Goal: Information Seeking & Learning: Learn about a topic

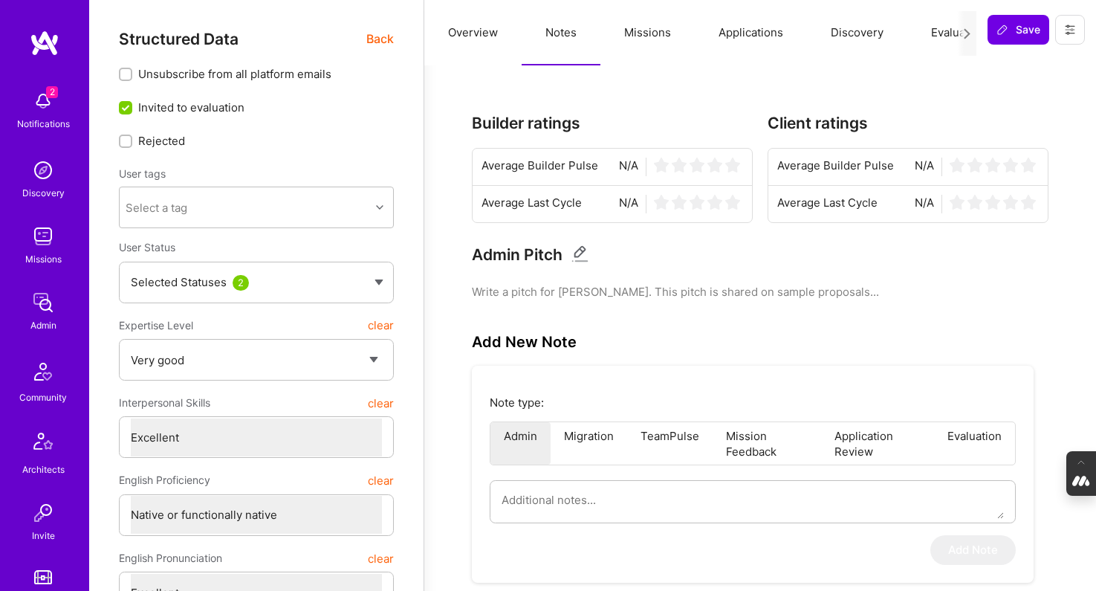
select select "5"
select select "7"
select select "US"
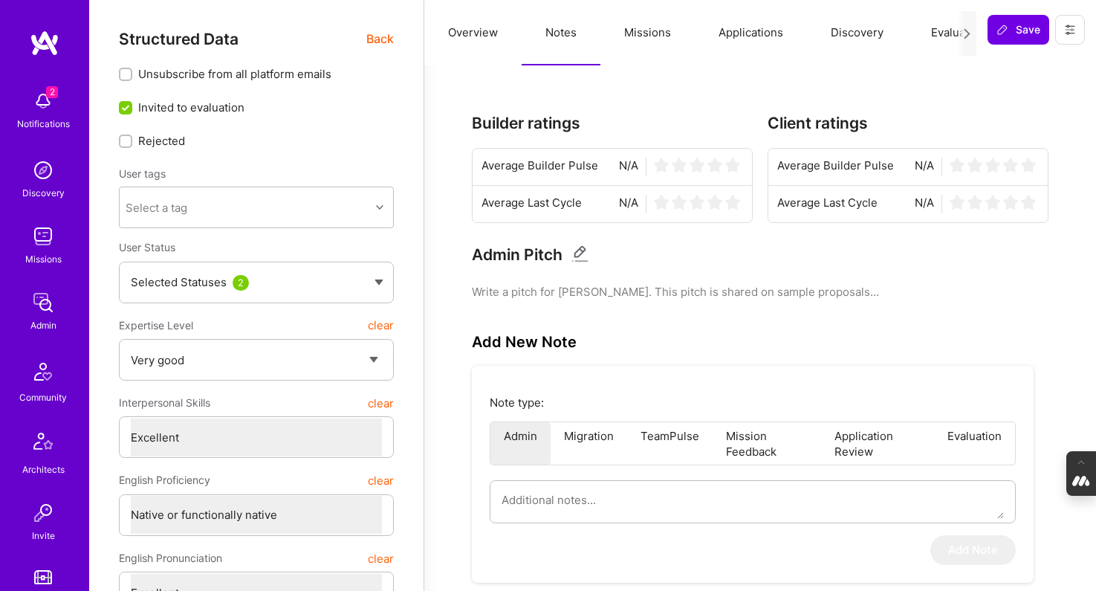
select select "Right Now"
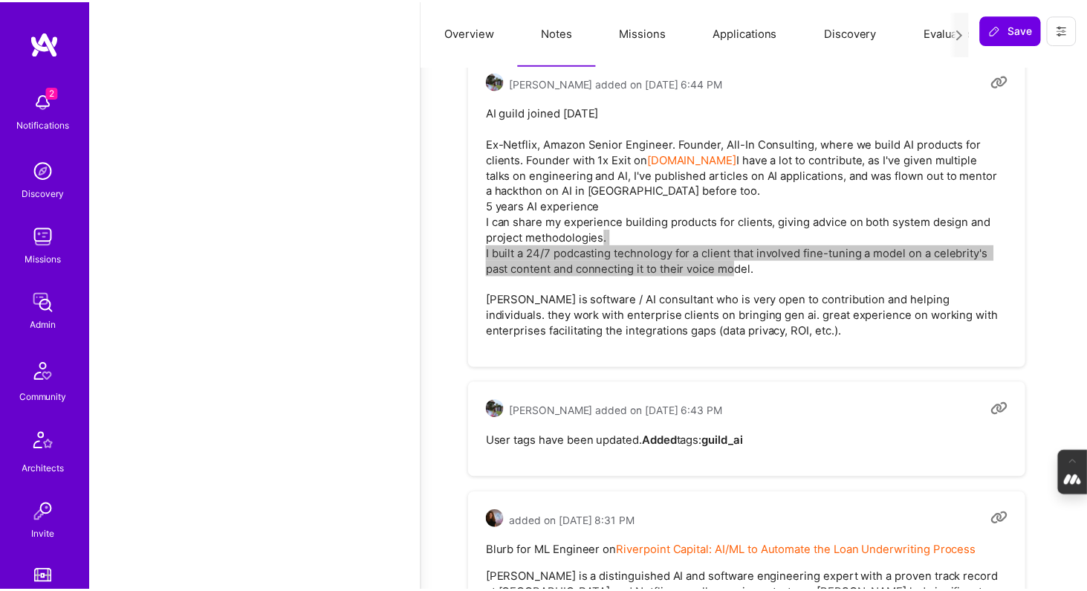
scroll to position [2627, 0]
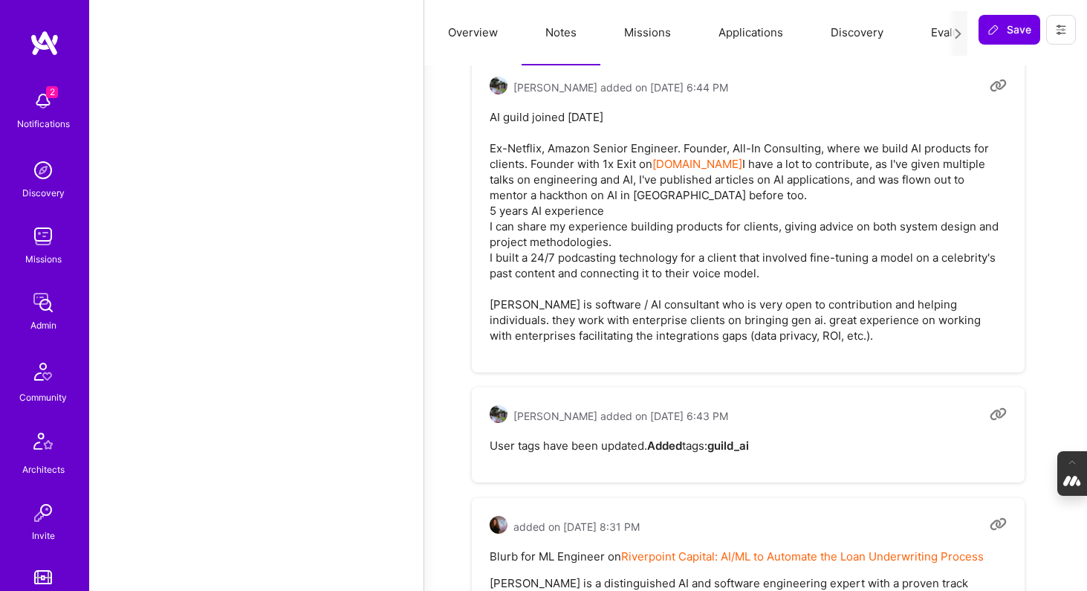
click at [750, 257] on pre "AI guild joined [DATE] Ex-Netflix, Amazon Senior Engineer. Founder, All-In Cons…" at bounding box center [748, 226] width 517 height 234
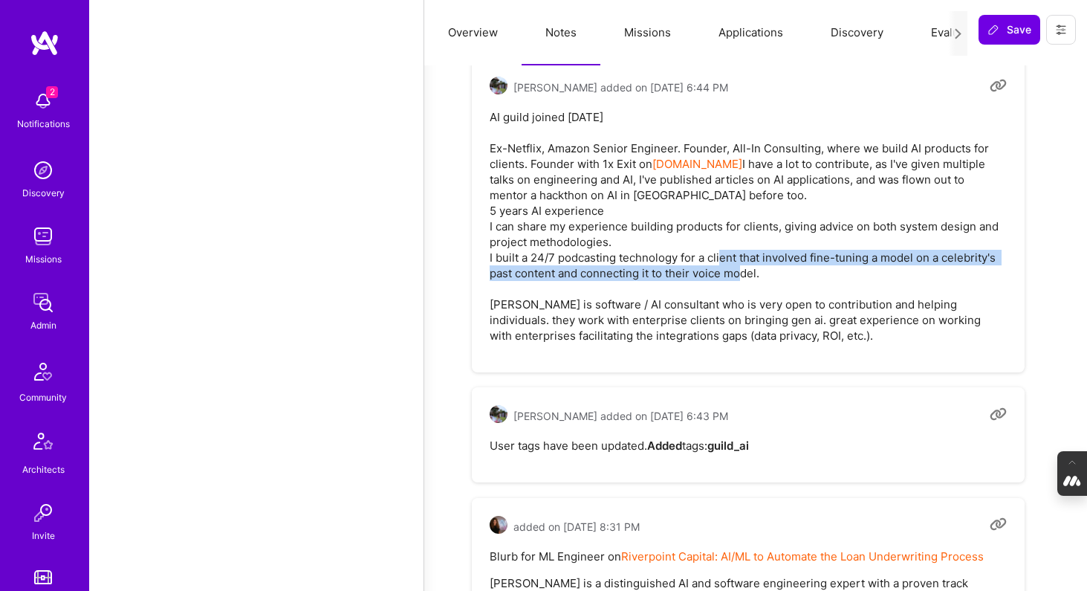
drag, startPoint x: 741, startPoint y: 241, endPoint x: 776, endPoint y: 261, distance: 40.3
click at [776, 261] on pre "AI guild joined [DATE] Ex-Netflix, Amazon Senior Engineer. Founder, All-In Cons…" at bounding box center [748, 226] width 517 height 234
copy pre "that involved fine-tuning a model on a celebrity's past content and connecting …"
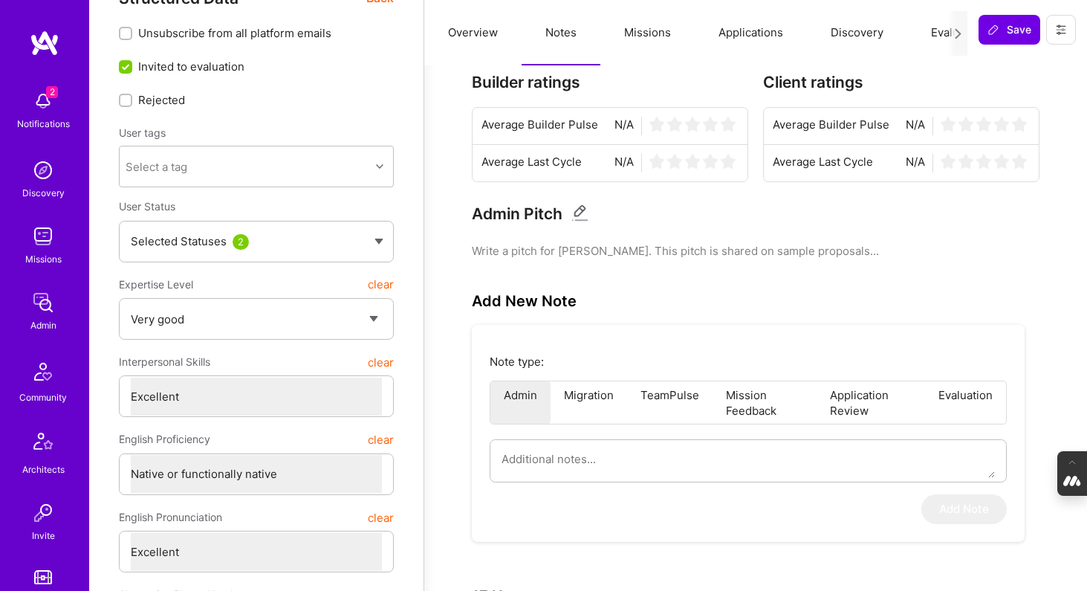
scroll to position [0, 0]
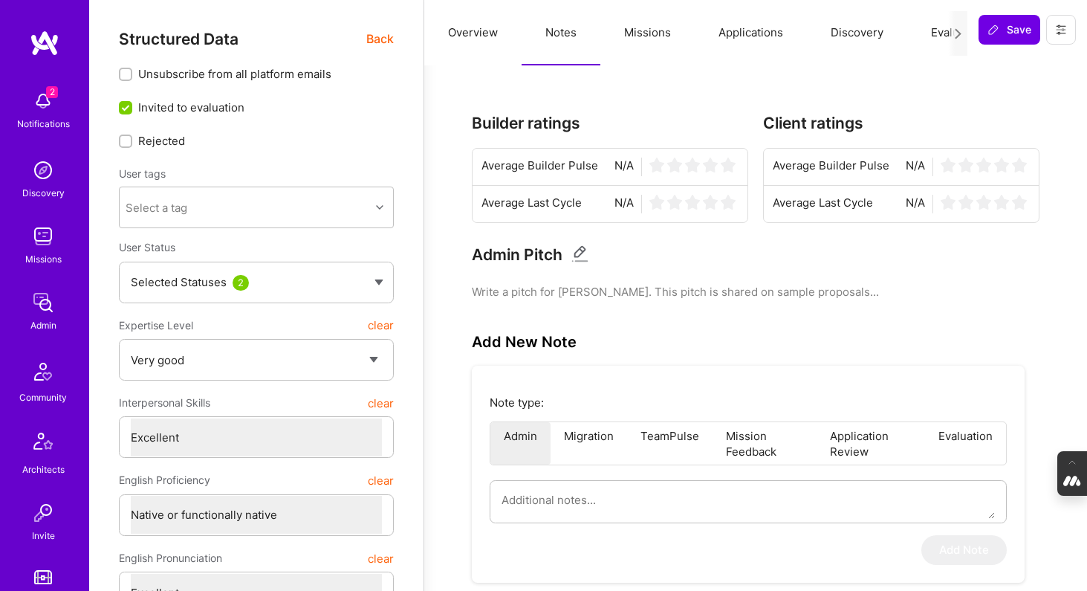
click at [375, 37] on span "Back" at bounding box center [379, 39] width 27 height 19
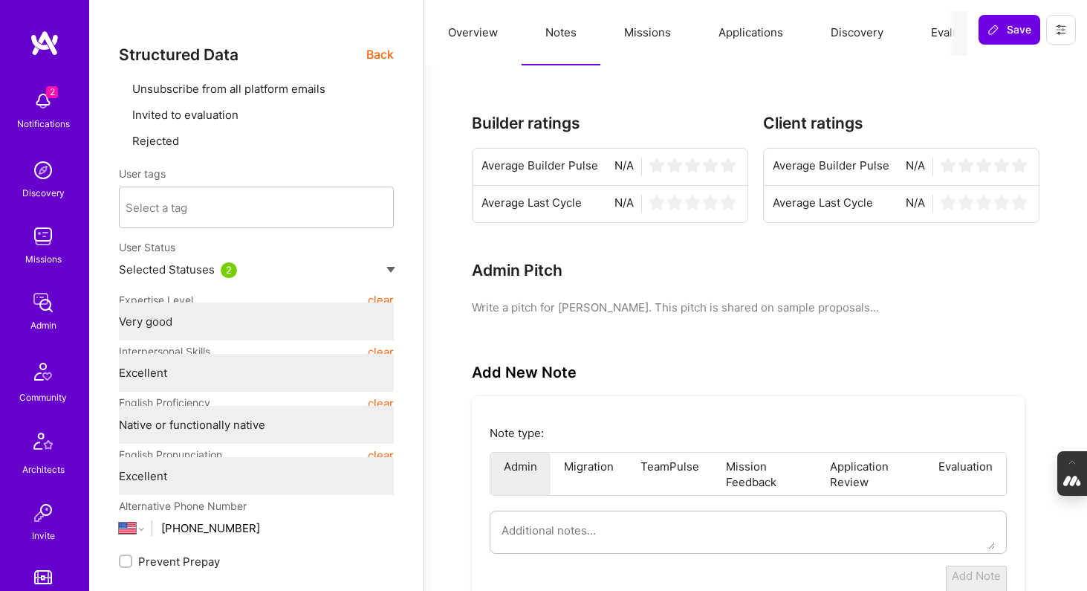
type textarea "x"
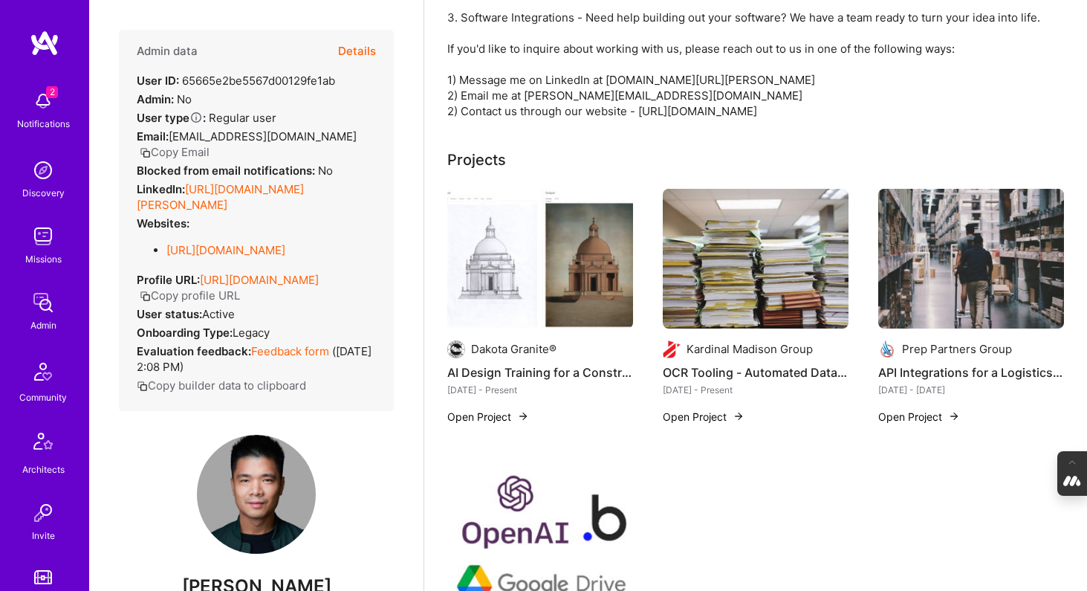
scroll to position [319, 0]
click at [725, 264] on img at bounding box center [756, 259] width 186 height 140
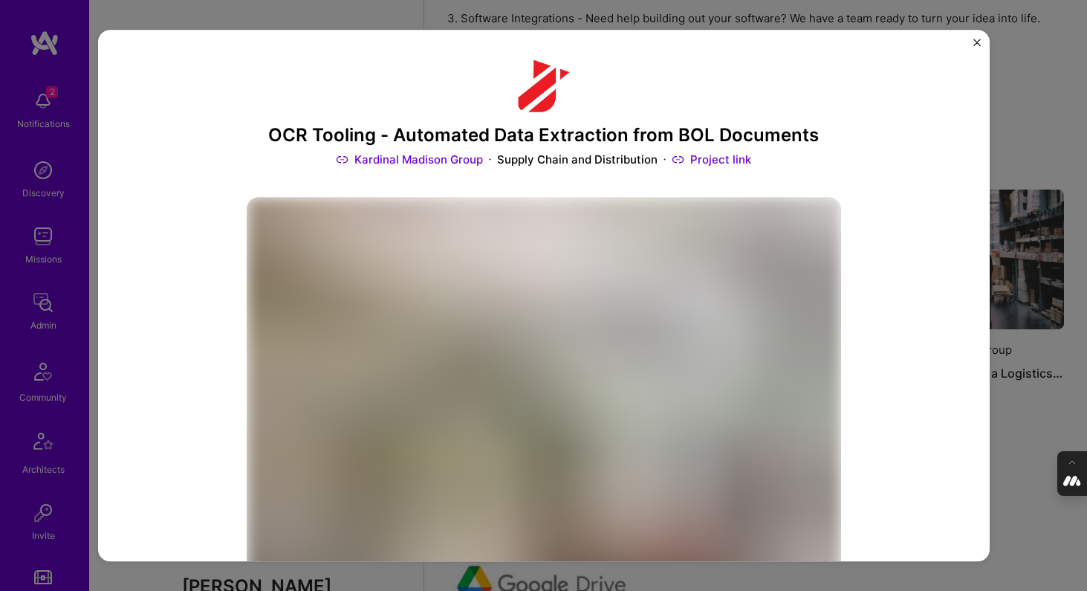
click at [725, 264] on img at bounding box center [544, 421] width 594 height 446
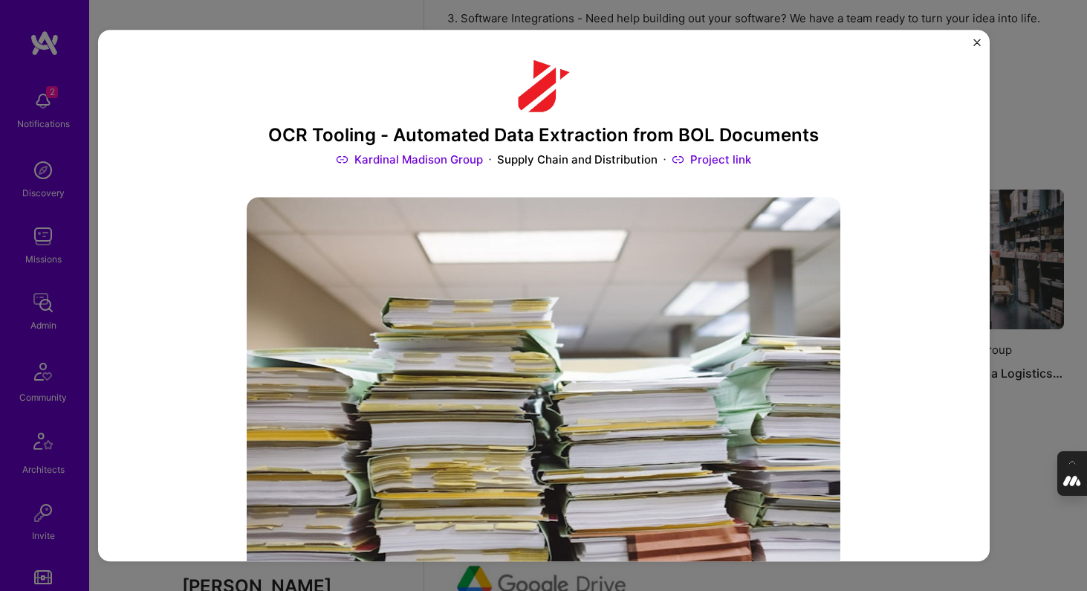
click at [980, 39] on img "Close" at bounding box center [976, 42] width 7 height 7
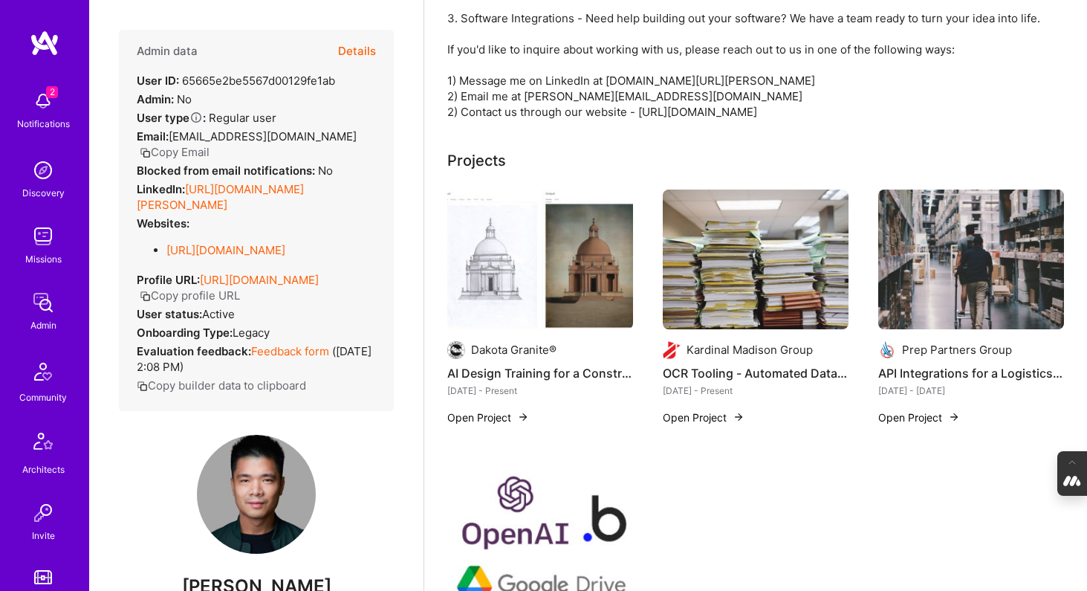
click at [576, 279] on img at bounding box center [540, 259] width 186 height 140
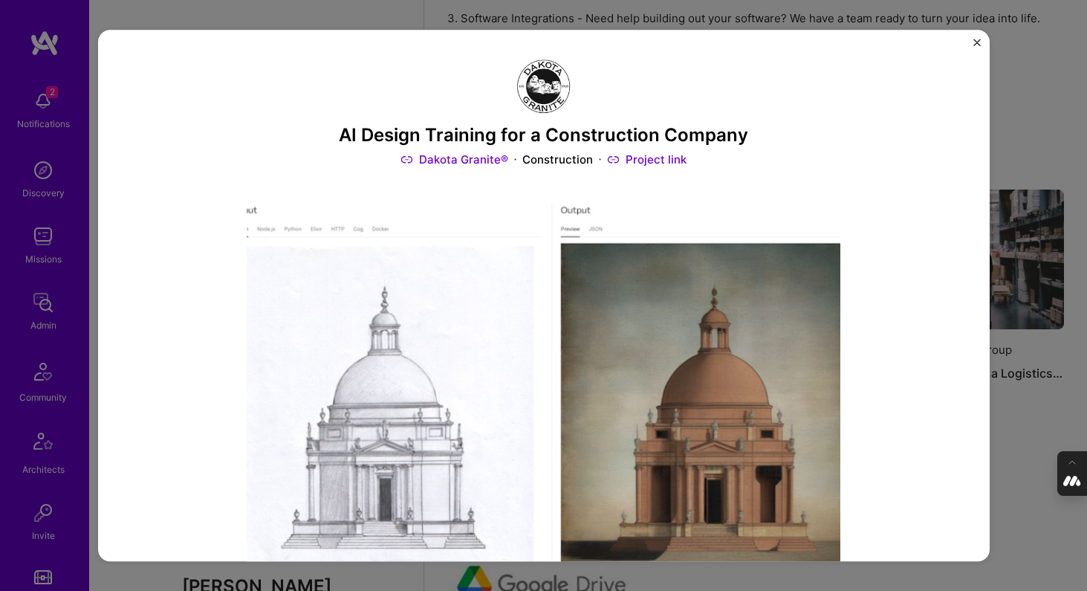
click at [975, 41] on img "Close" at bounding box center [976, 42] width 7 height 7
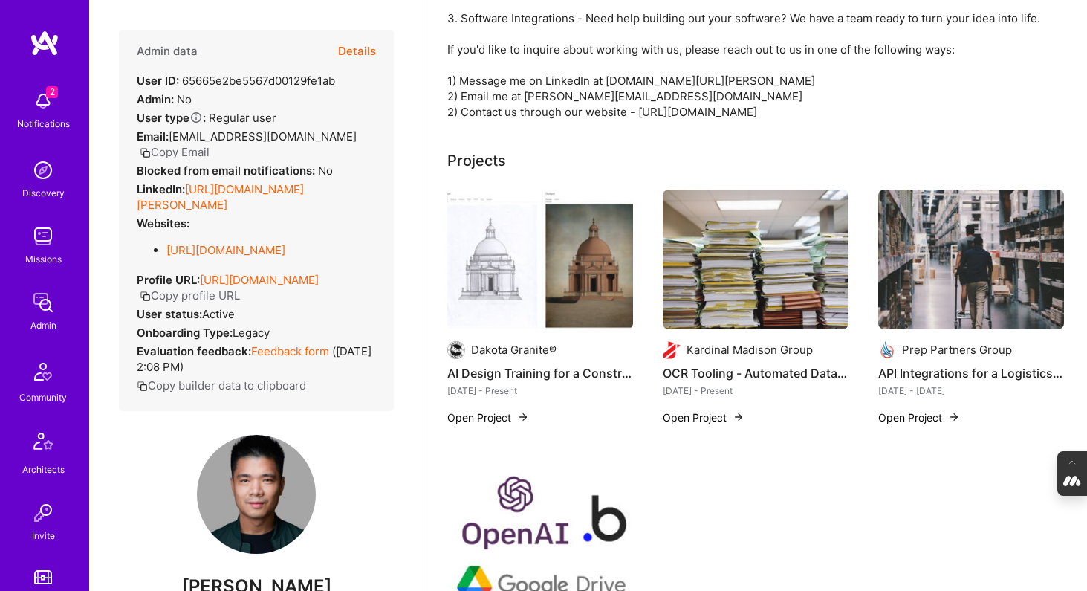
click at [990, 239] on img at bounding box center [971, 259] width 186 height 140
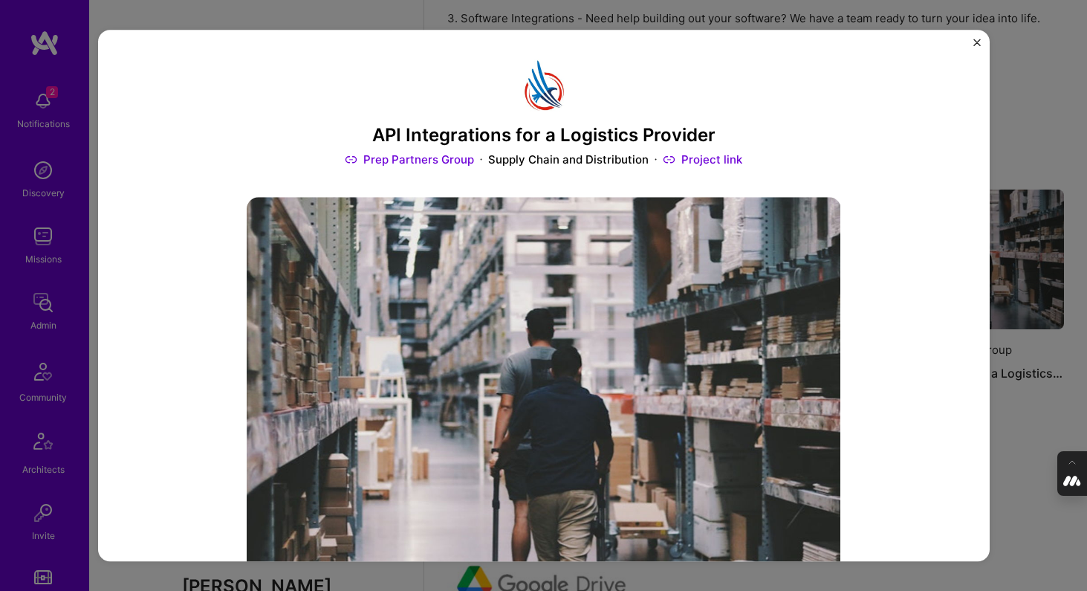
click at [975, 39] on img "Close" at bounding box center [976, 42] width 7 height 7
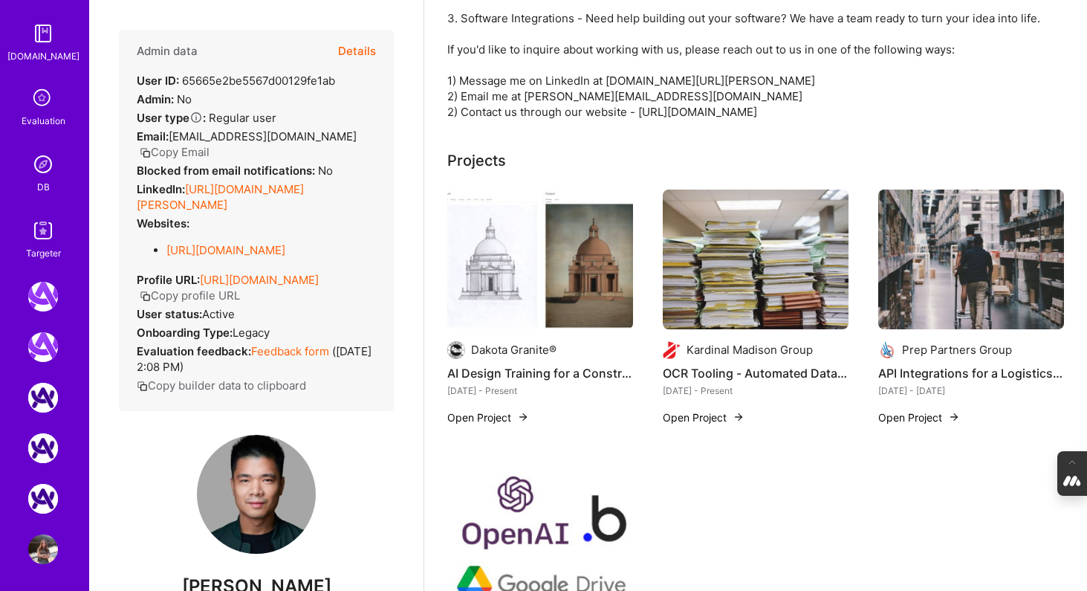
scroll to position [610, 0]
click at [45, 162] on img at bounding box center [43, 162] width 30 height 30
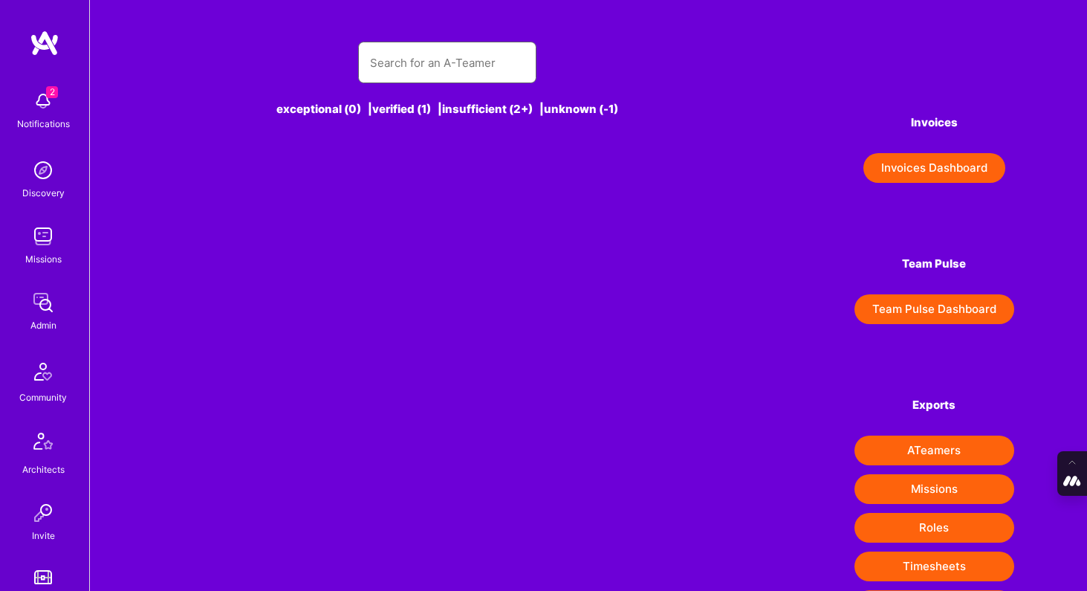
click at [423, 63] on input "text" at bounding box center [447, 63] width 155 height 38
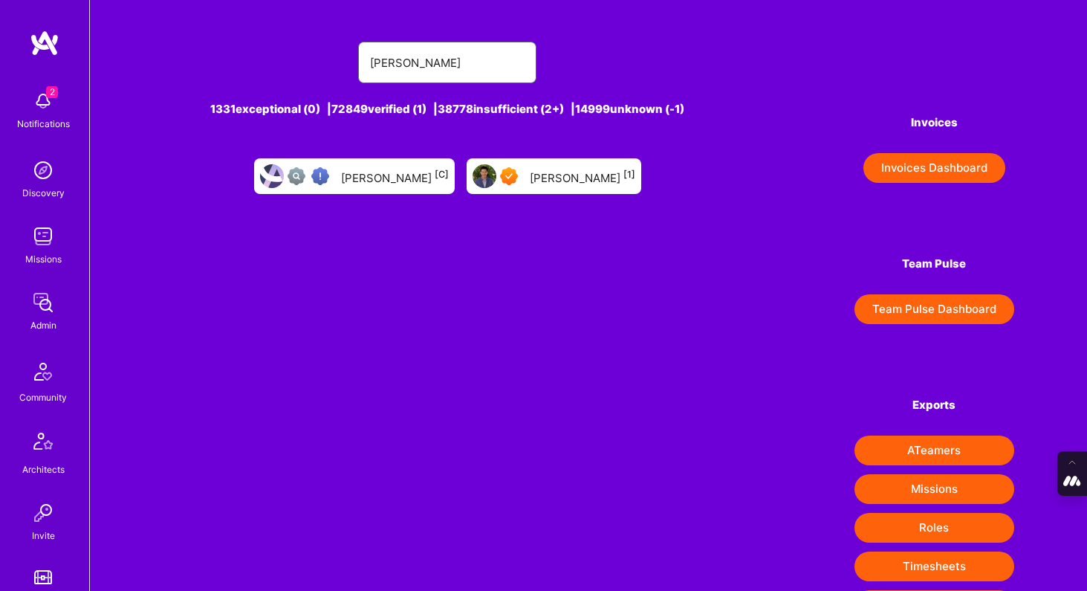
type input "[PERSON_NAME]"
click at [572, 162] on div "[PERSON_NAME] [1]" at bounding box center [553, 176] width 175 height 36
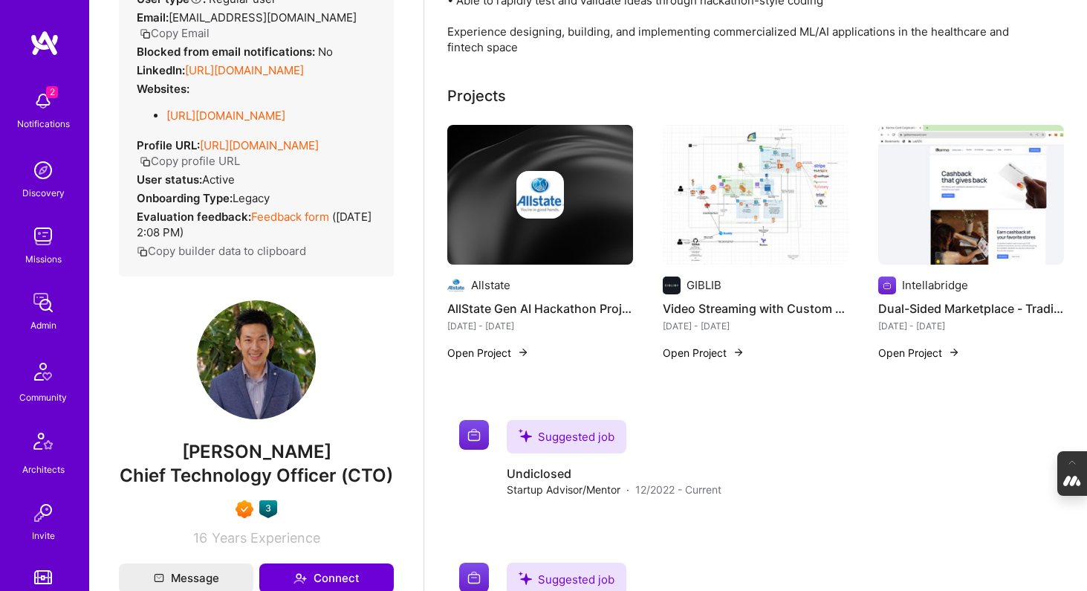
scroll to position [446, 0]
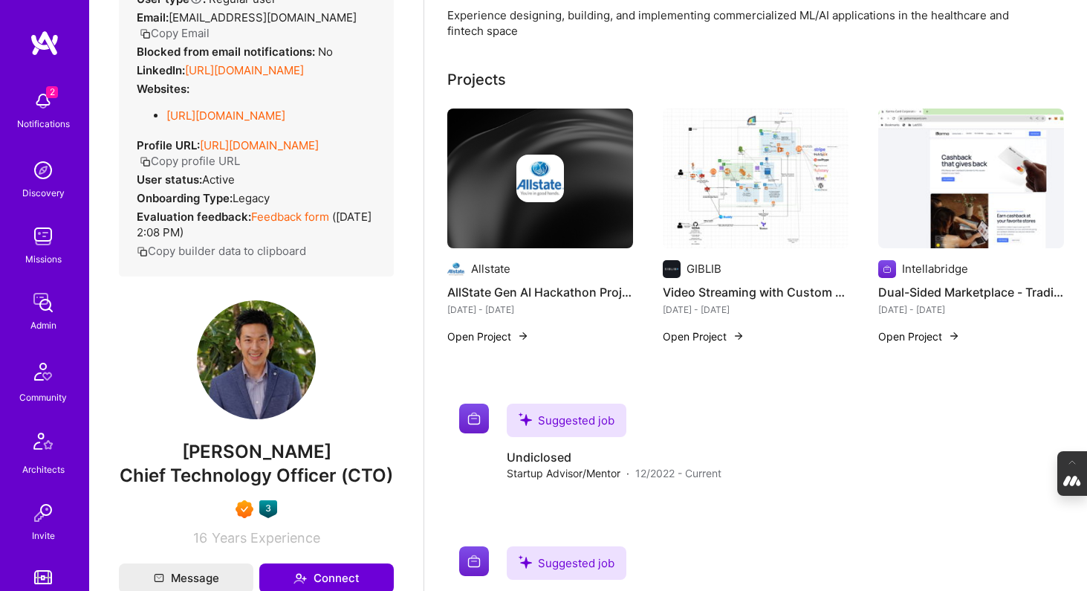
click at [510, 184] on div at bounding box center [540, 179] width 186 height 48
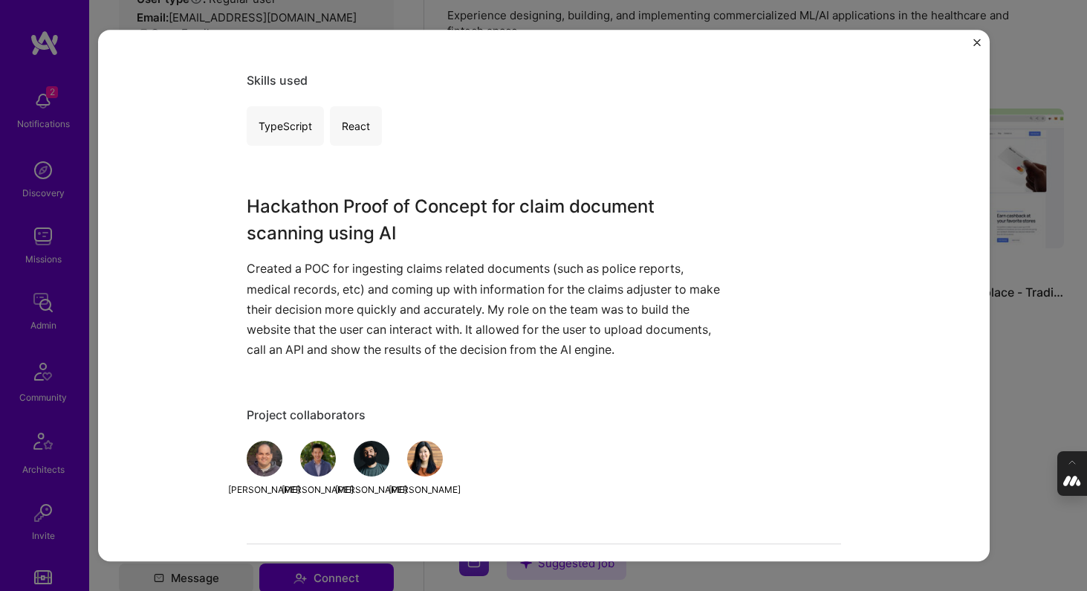
scroll to position [261, 0]
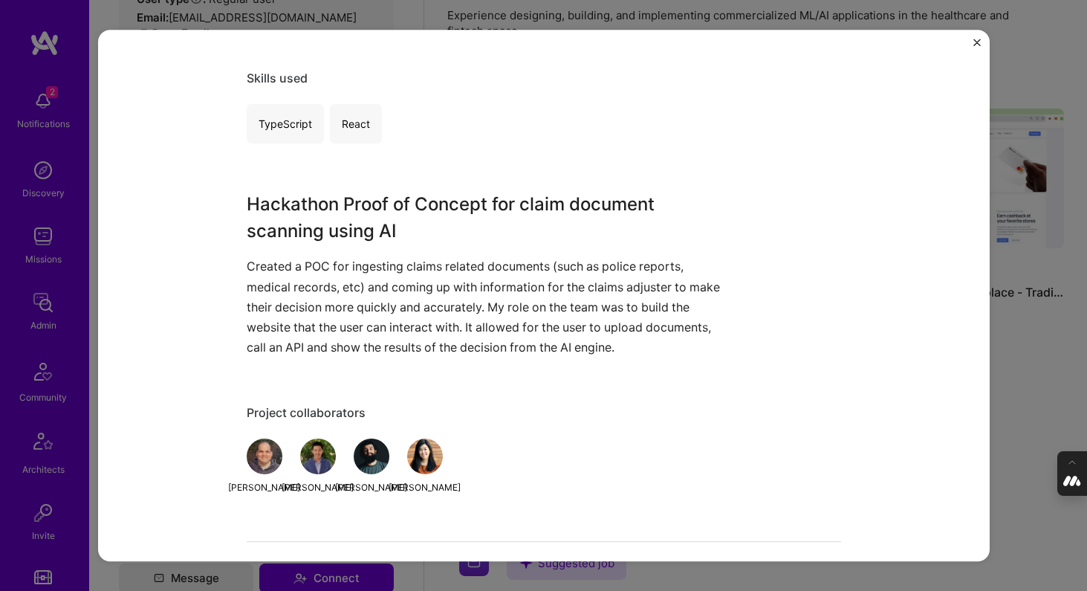
click at [1056, 267] on div "AllState Gen AI Hackathon Project Allstate Insurance & InsurTech Role Full-Stac…" at bounding box center [543, 295] width 1087 height 591
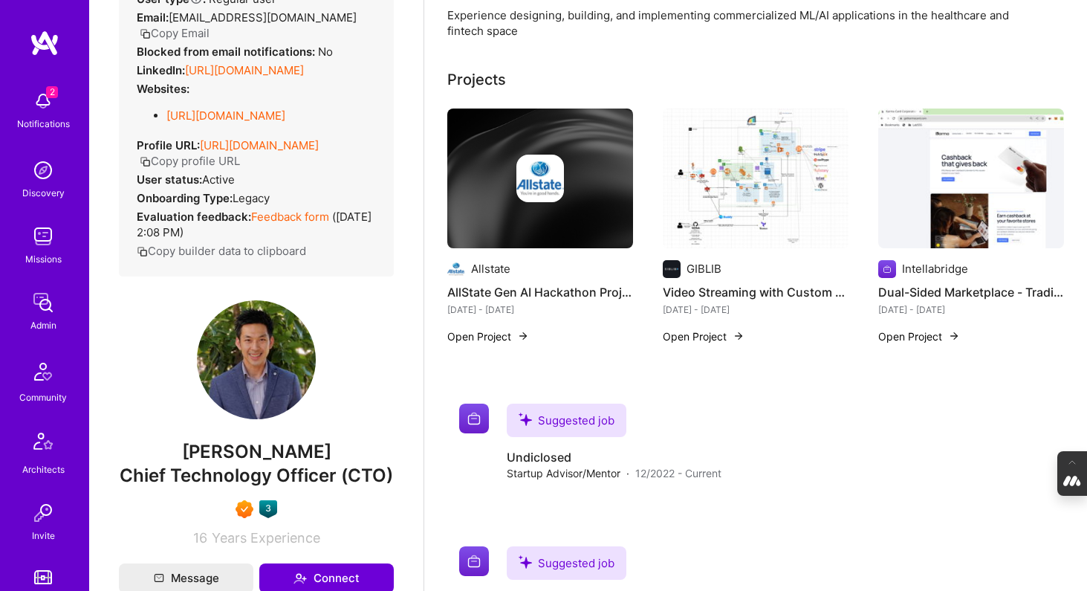
click at [724, 186] on img at bounding box center [756, 178] width 186 height 140
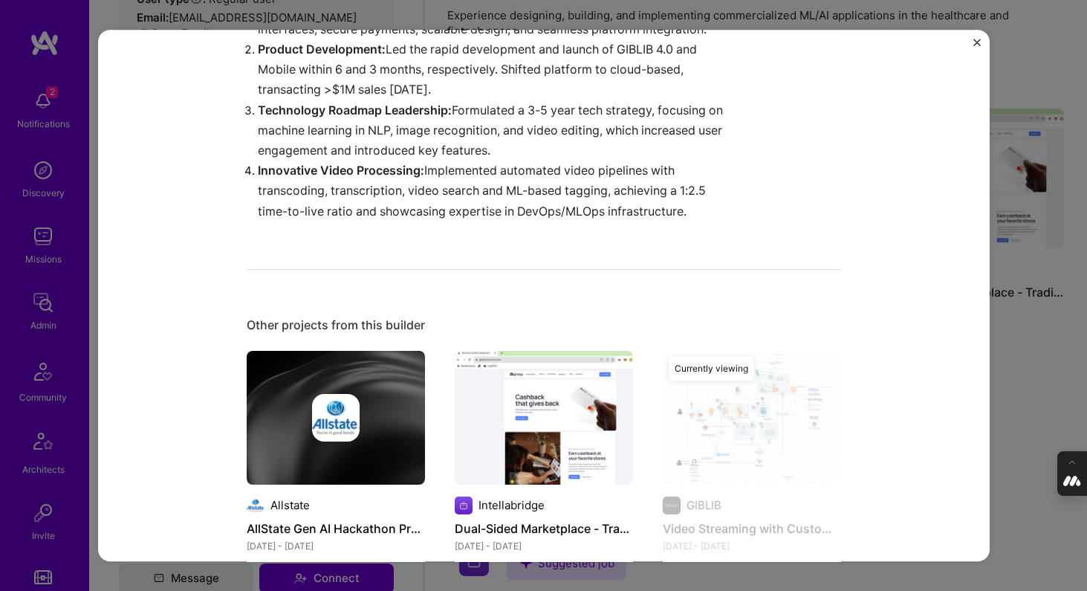
scroll to position [1255, 0]
click at [997, 368] on div "Video Streaming with Custom Purchase Workflow GIBLIB Education / Edtech Project…" at bounding box center [543, 295] width 1087 height 591
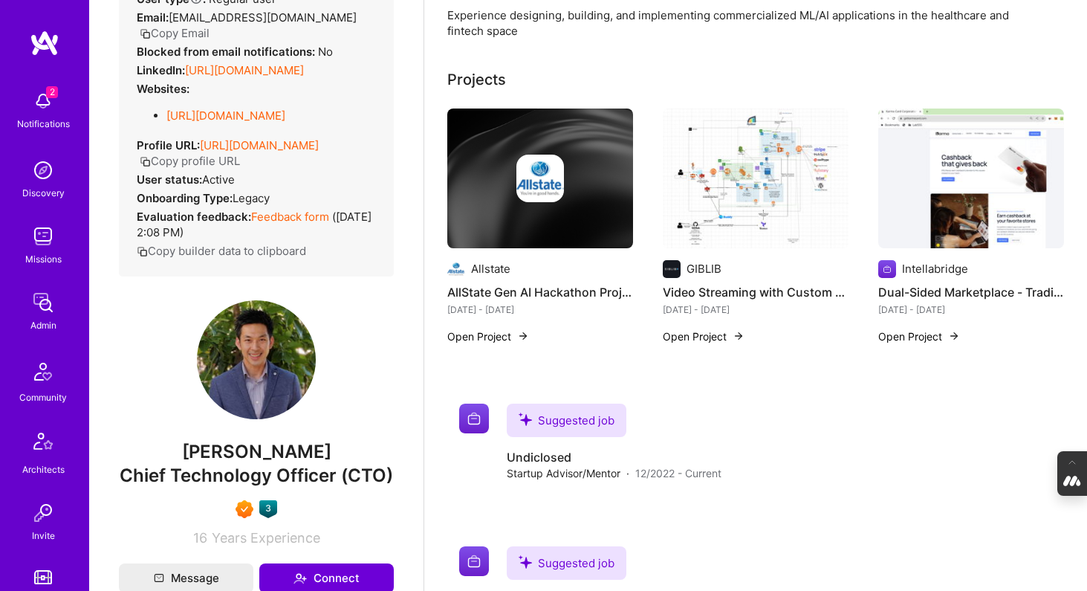
click at [946, 160] on img at bounding box center [971, 178] width 186 height 140
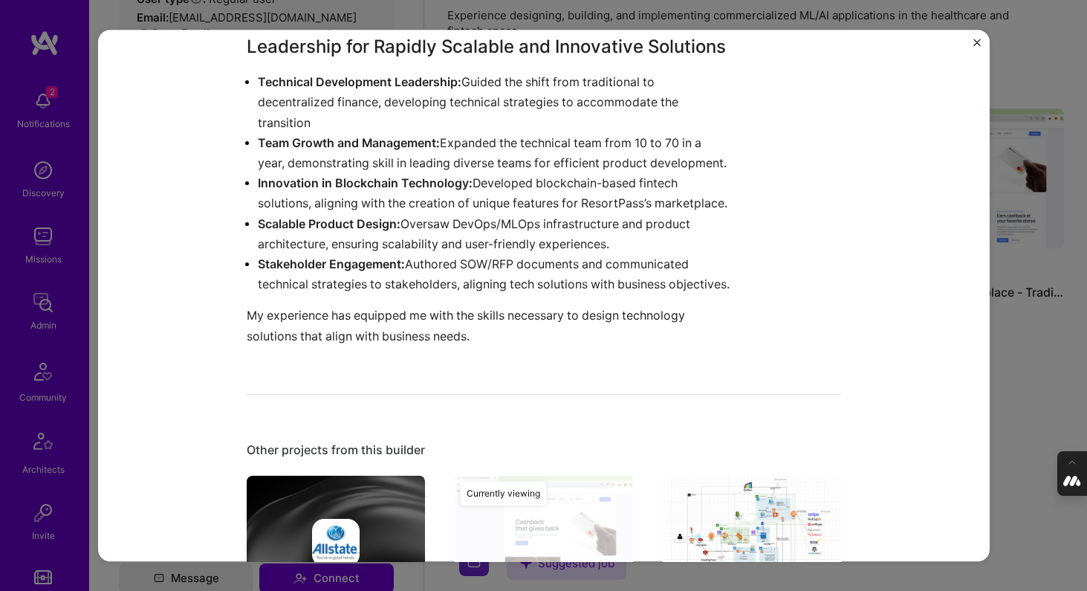
scroll to position [1109, 0]
click at [1045, 336] on div "Dual-Sided Marketplace - Trading, Lending, Cryptocurrency Purchasing Intellabri…" at bounding box center [543, 295] width 1087 height 591
